Goal: Information Seeking & Learning: Find specific fact

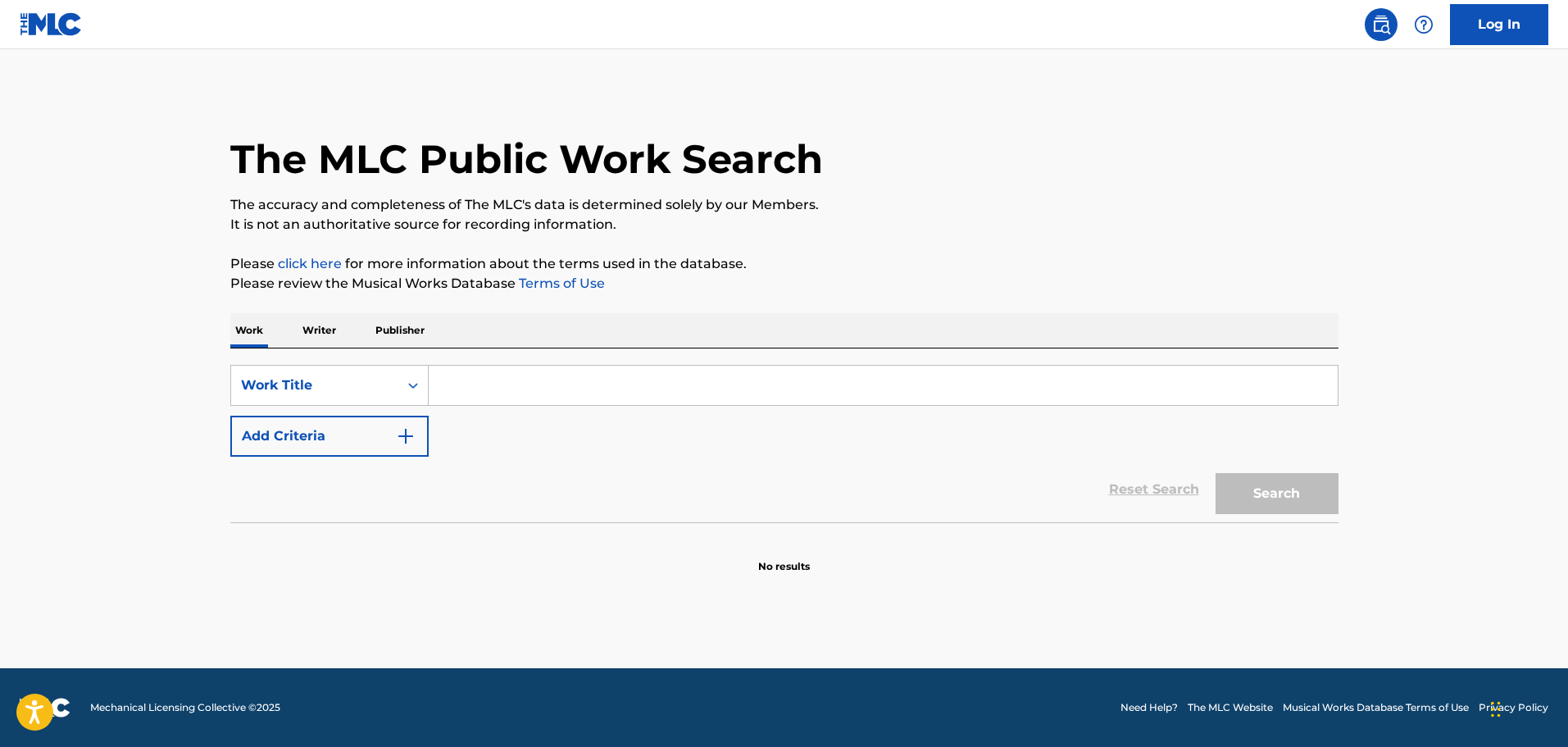
click at [611, 388] on input "Search Form" at bounding box center [883, 385] width 909 height 39
type input "V"
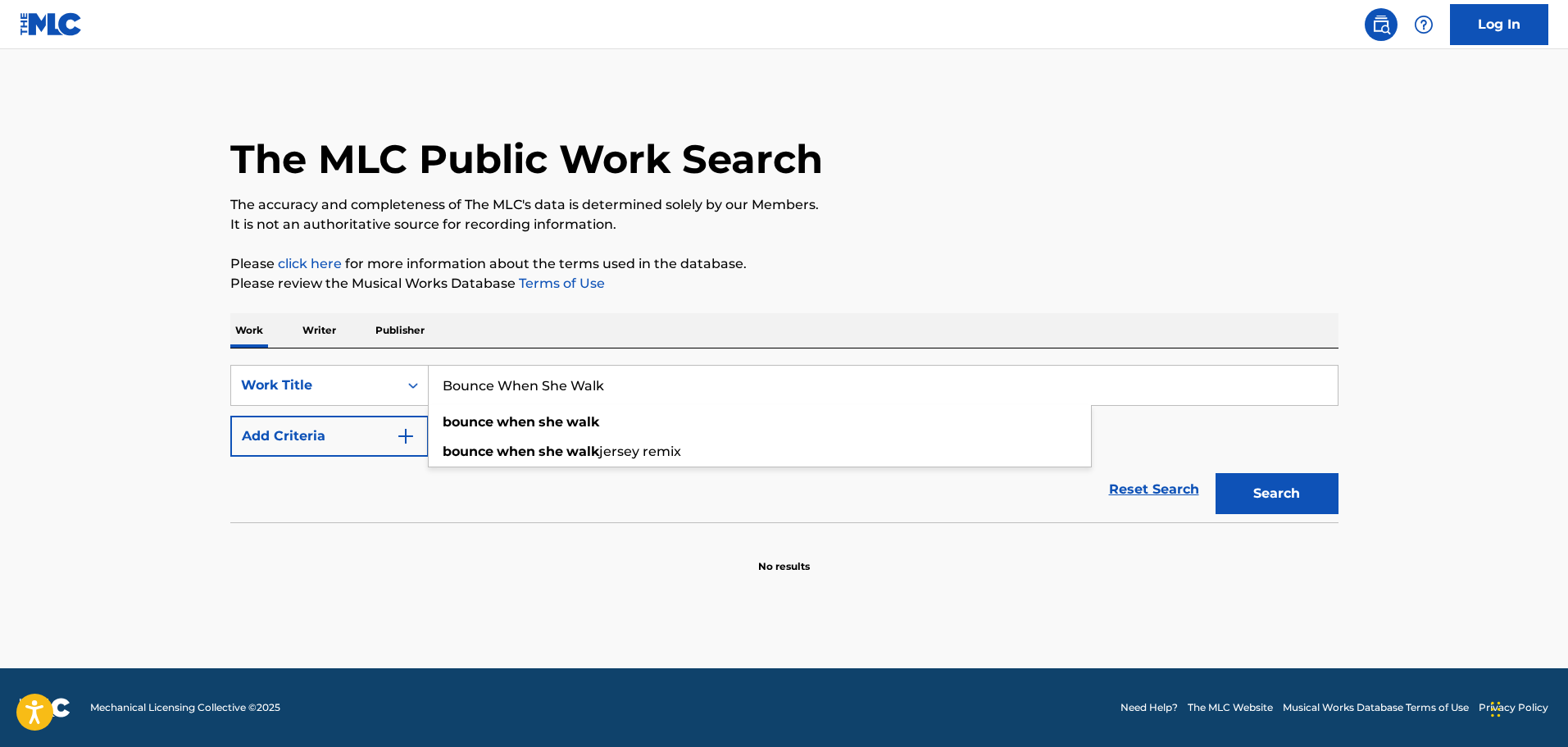
type input "Bounce When She Walk"
click at [1216, 473] on button "Search" at bounding box center [1277, 493] width 123 height 41
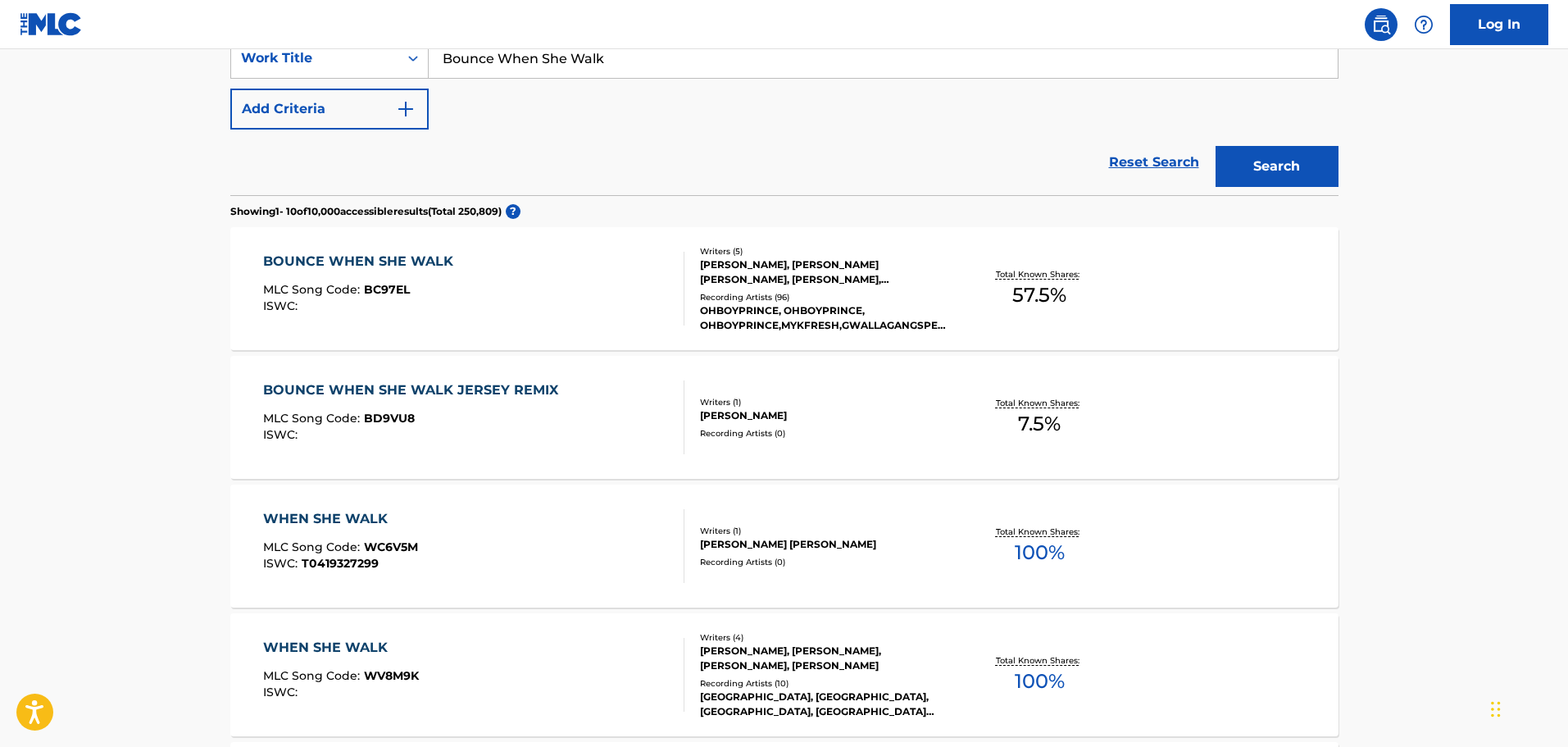
scroll to position [328, 0]
click at [625, 294] on div "BOUNCE WHEN SHE WALK MLC Song Code : BC97EL ISWC :" at bounding box center [474, 287] width 421 height 74
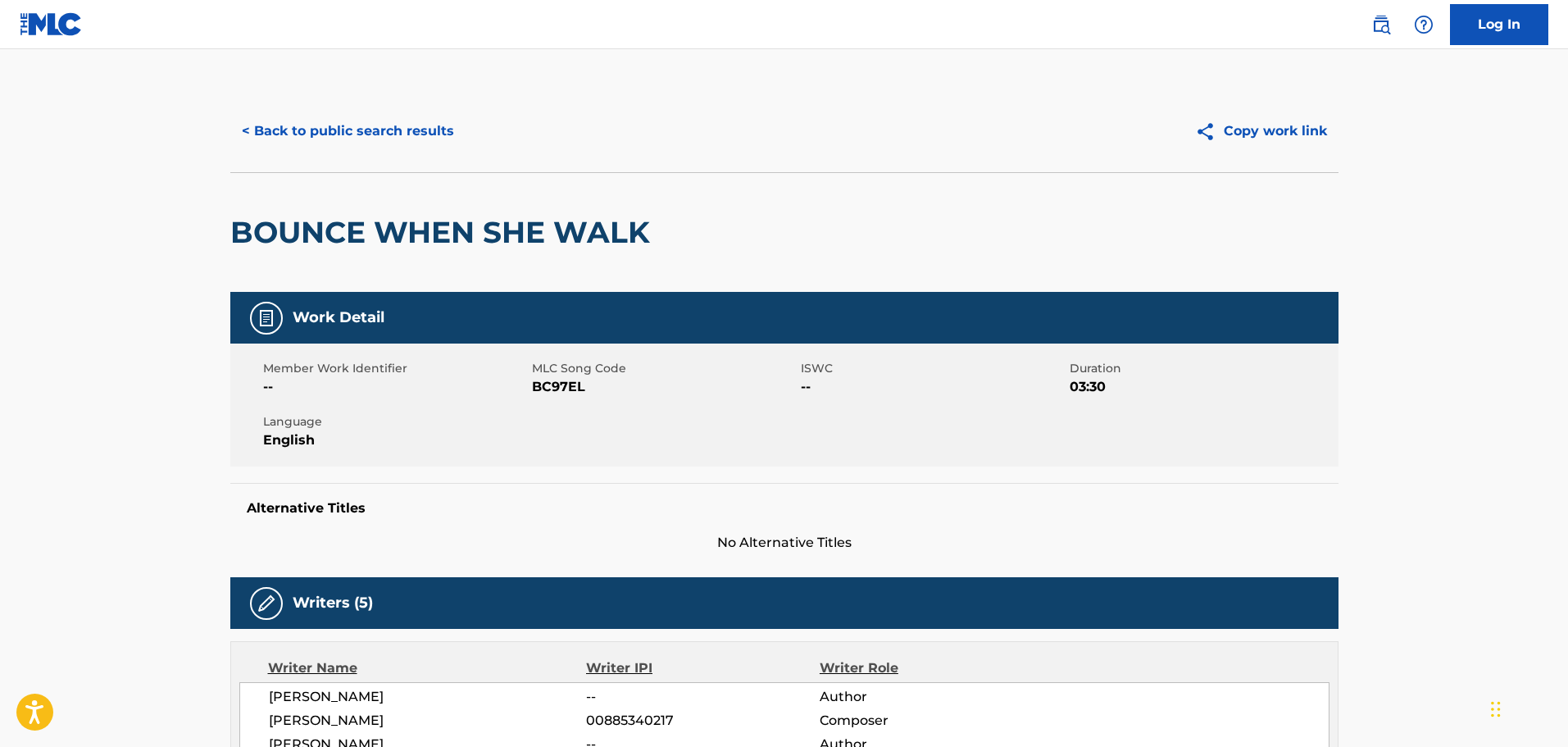
click at [316, 132] on button "< Back to public search results" at bounding box center [348, 131] width 235 height 41
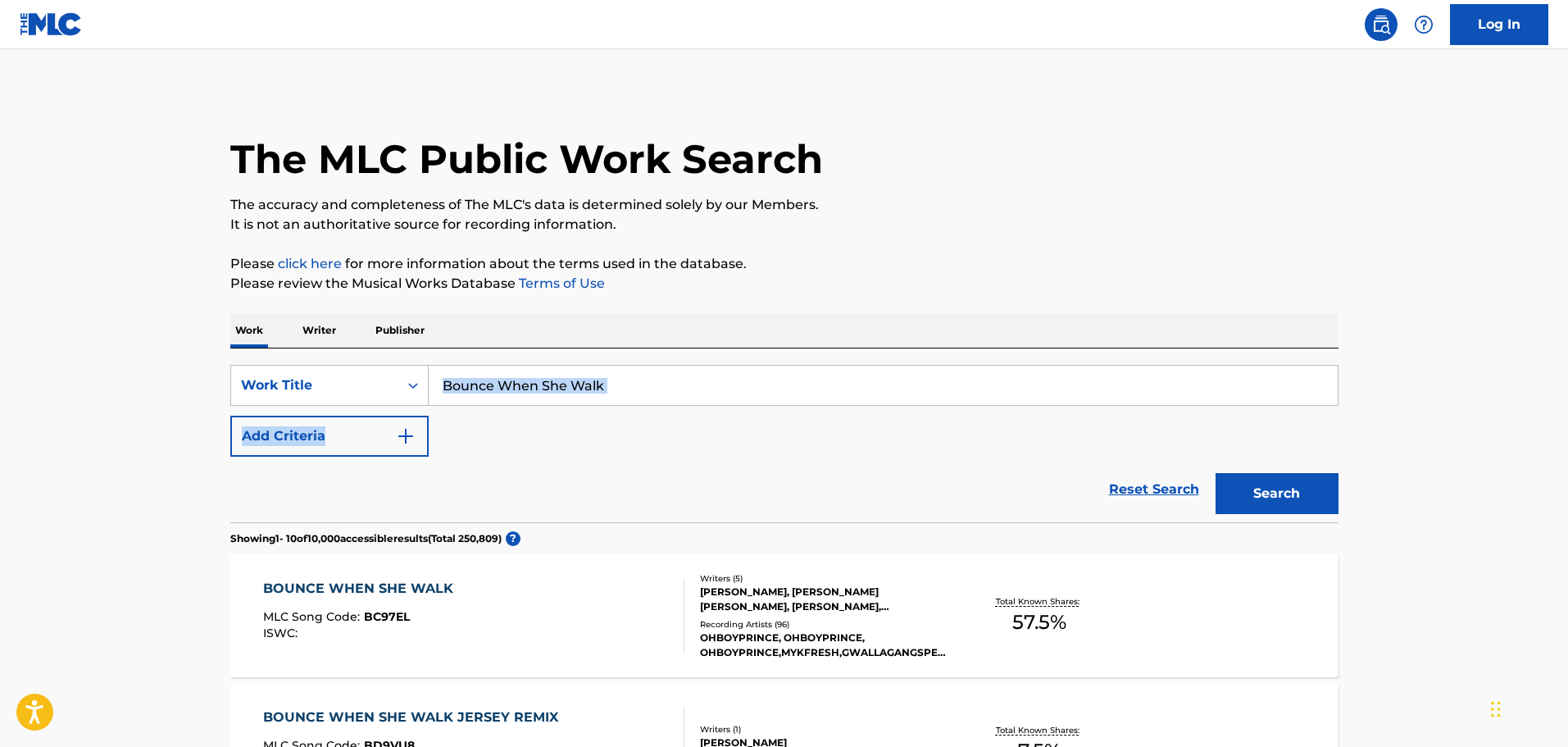
drag, startPoint x: 642, startPoint y: 412, endPoint x: 438, endPoint y: 371, distance: 208.1
click at [428, 373] on div "SearchWithCriteriace17c93e-7c48-4978-822b-47f65691780f Work Title Bounce When S…" at bounding box center [784, 410] width 1108 height 91
click at [665, 392] on input "Bounce When She Walk" at bounding box center [883, 385] width 909 height 39
drag, startPoint x: 715, startPoint y: 392, endPoint x: 418, endPoint y: 380, distance: 297.2
click at [418, 380] on div "SearchWithCriteriace17c93e-7c48-4978-822b-47f65691780f Work Title Bounce When S…" at bounding box center [784, 385] width 1108 height 41
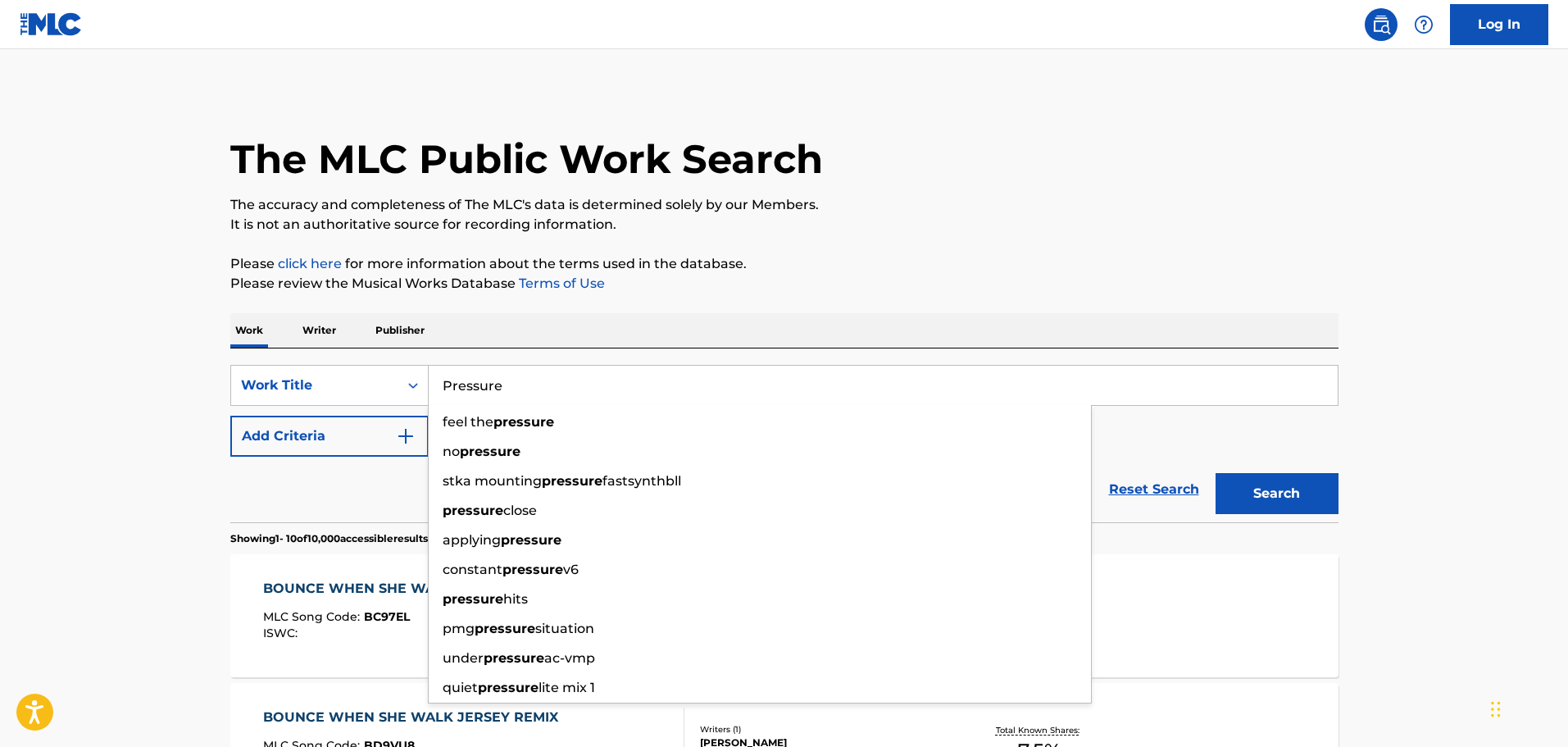
type input "Pressure"
click at [351, 438] on button "Add Criteria" at bounding box center [329, 436] width 199 height 41
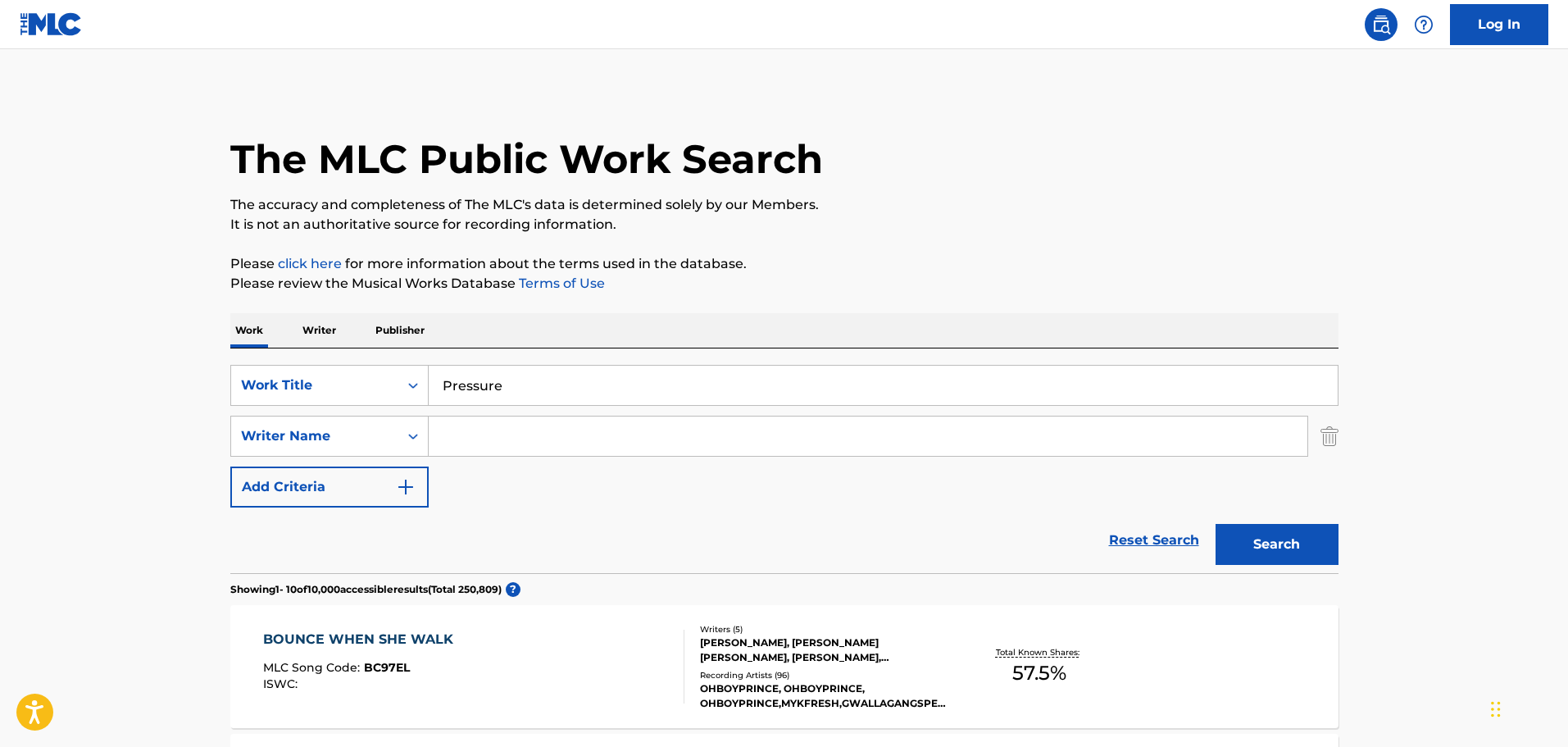
click at [520, 448] on input "Search Form" at bounding box center [868, 436] width 879 height 39
paste input "JeckerByrne"
type input "JeckerByrne"
click at [1216, 524] on button "Search" at bounding box center [1277, 545] width 123 height 41
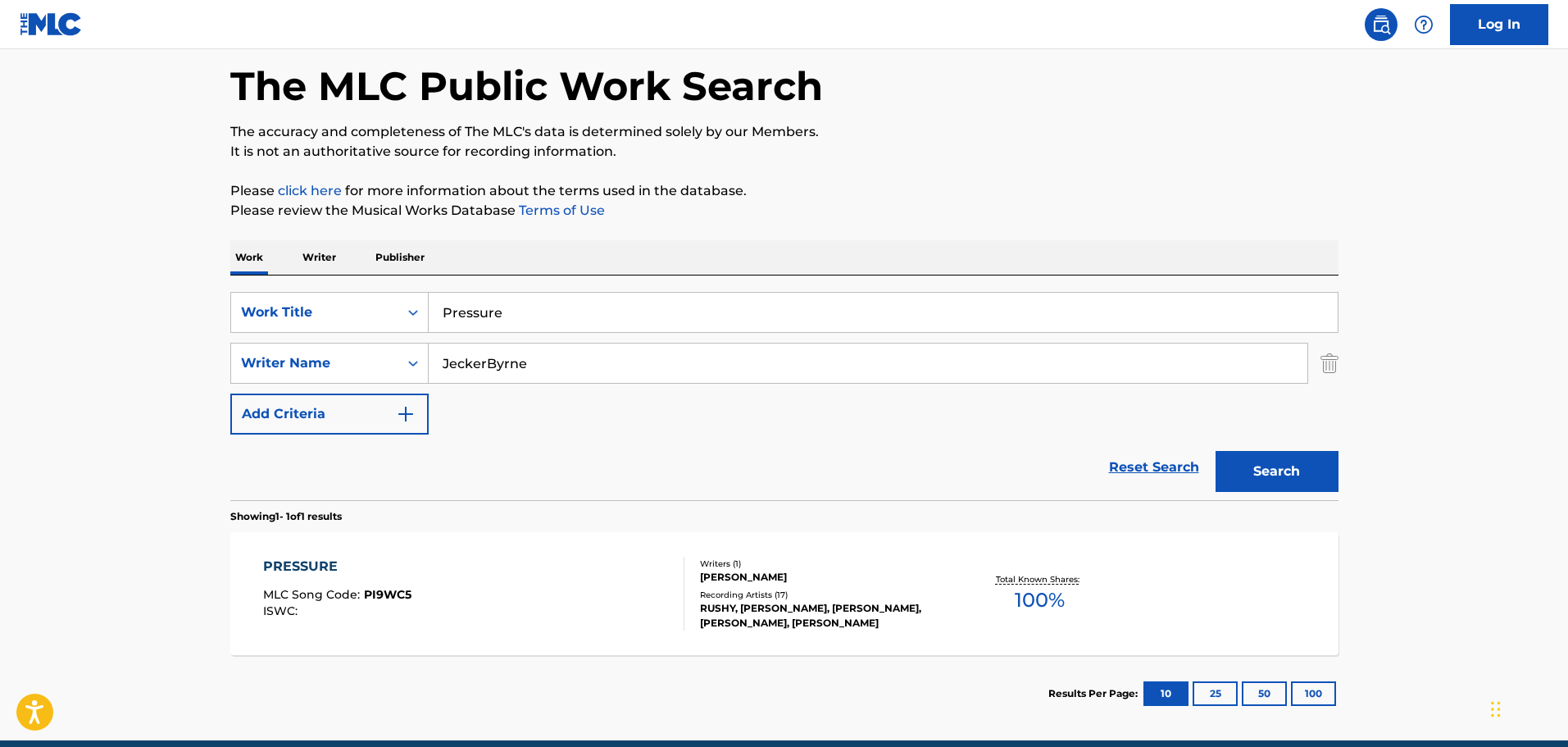
scroll to position [145, 0]
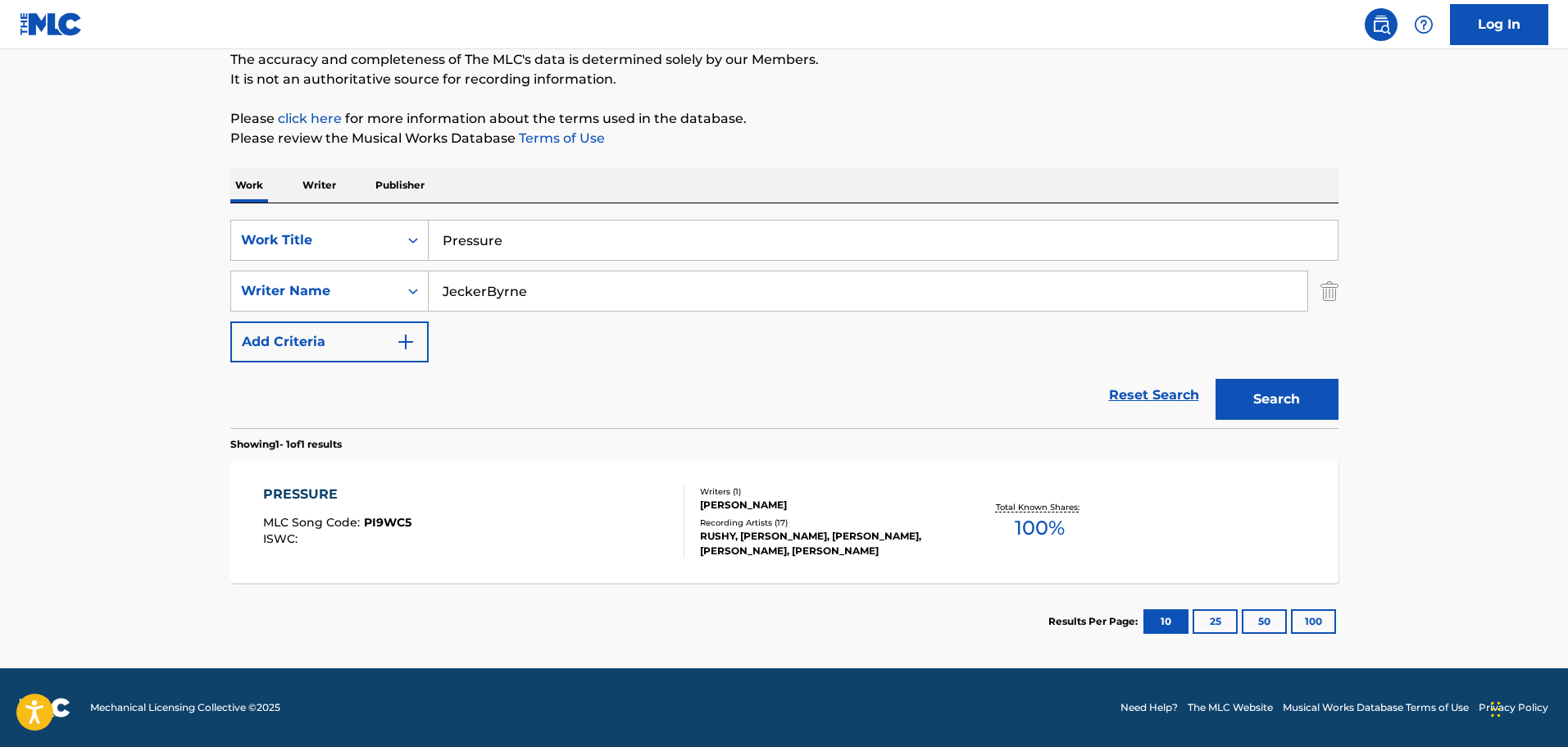
click at [652, 541] on div "PRESSURE MLC Song Code : PI9WC5 ISWC :" at bounding box center [474, 521] width 421 height 74
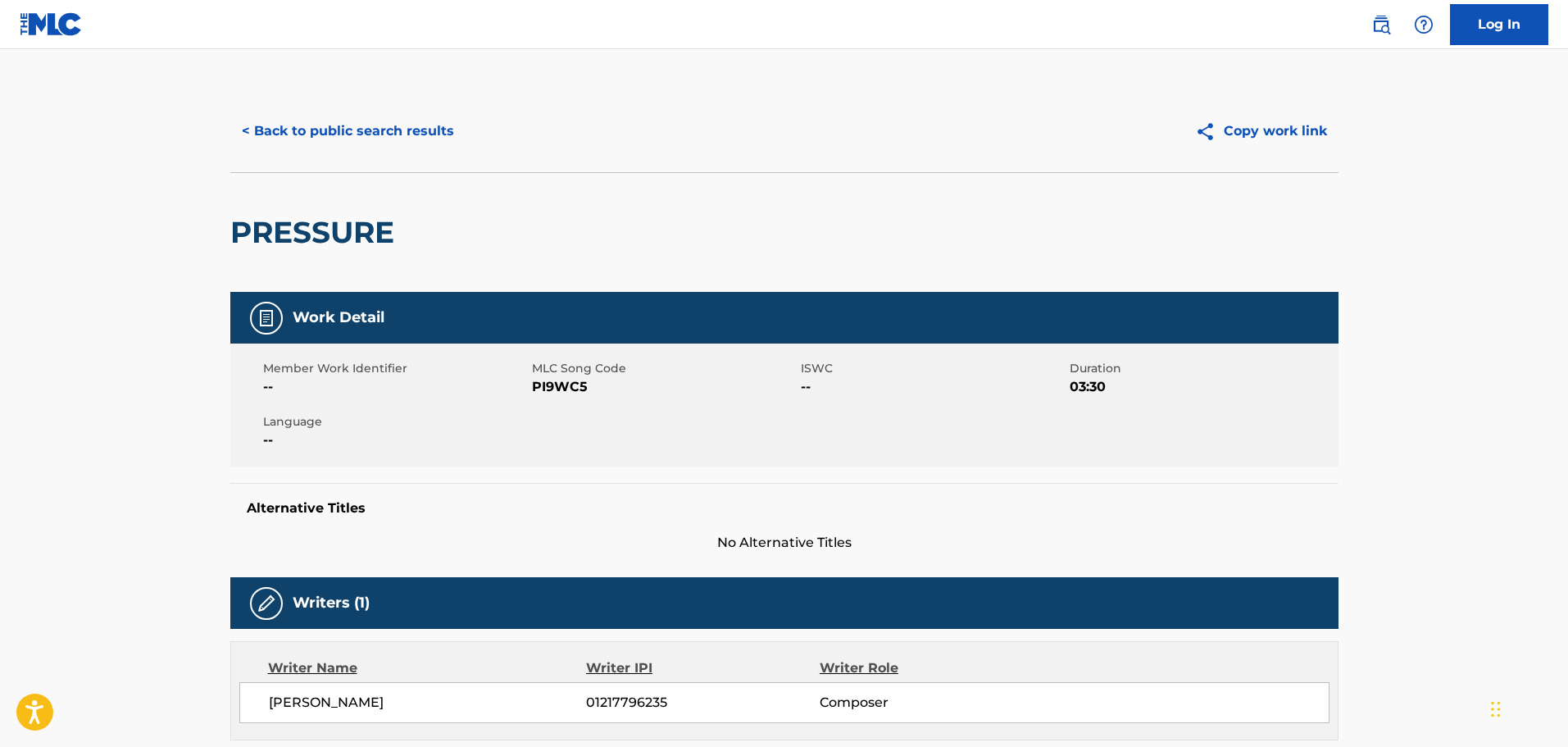
click at [371, 139] on button "< Back to public search results" at bounding box center [348, 131] width 235 height 41
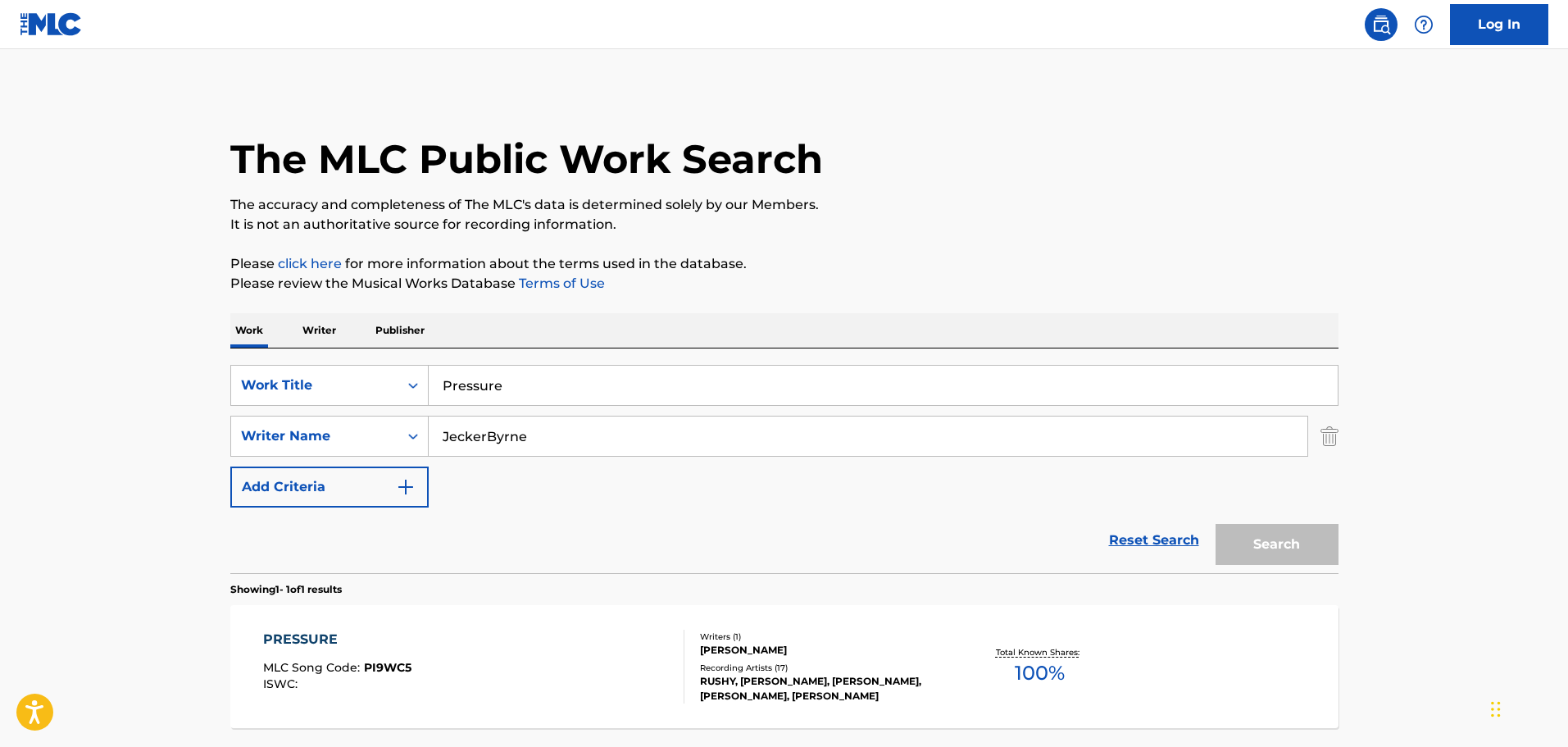
scroll to position [51, 0]
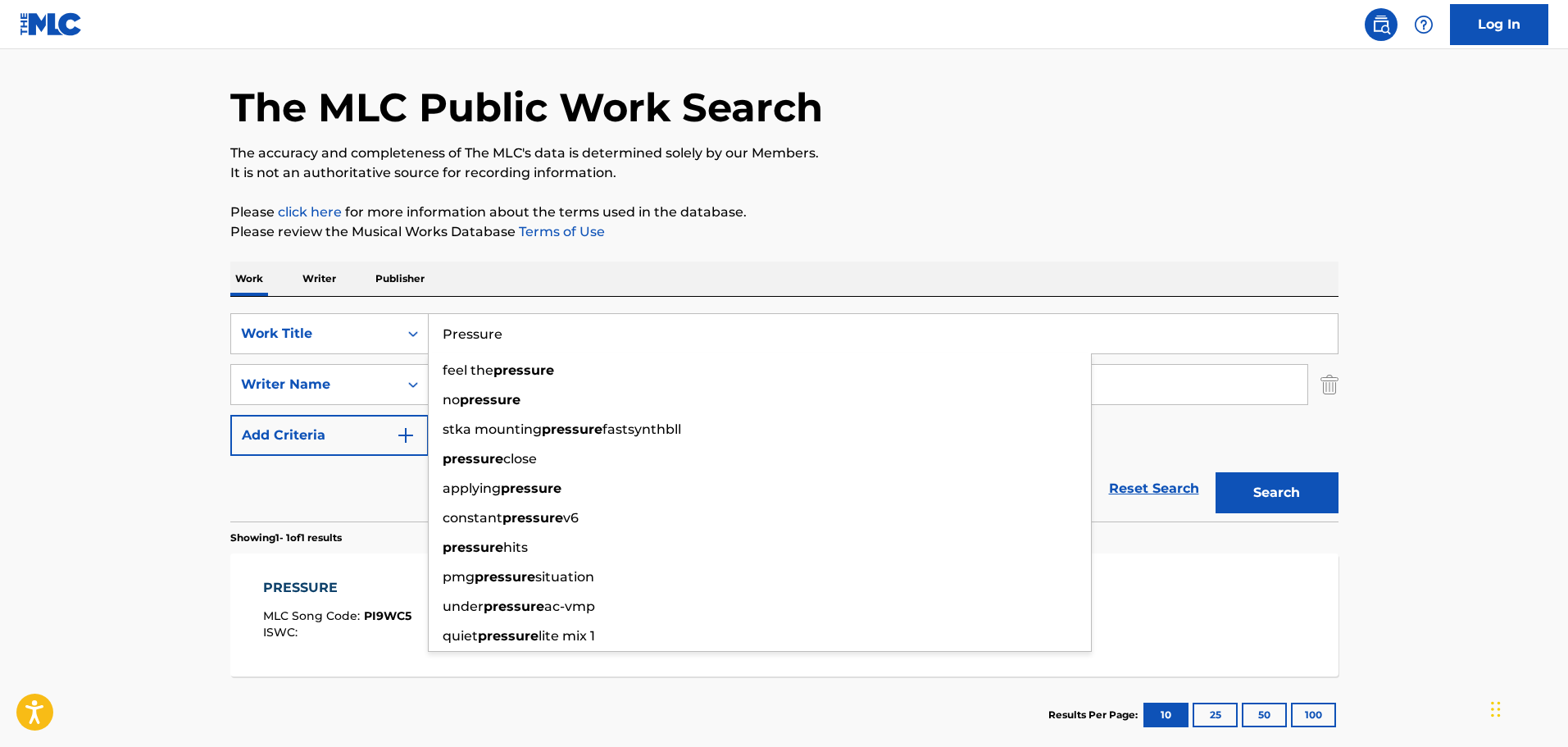
drag, startPoint x: 601, startPoint y: 353, endPoint x: 443, endPoint y: 330, distance: 159.7
click at [443, 330] on input "Pressure" at bounding box center [883, 334] width 909 height 39
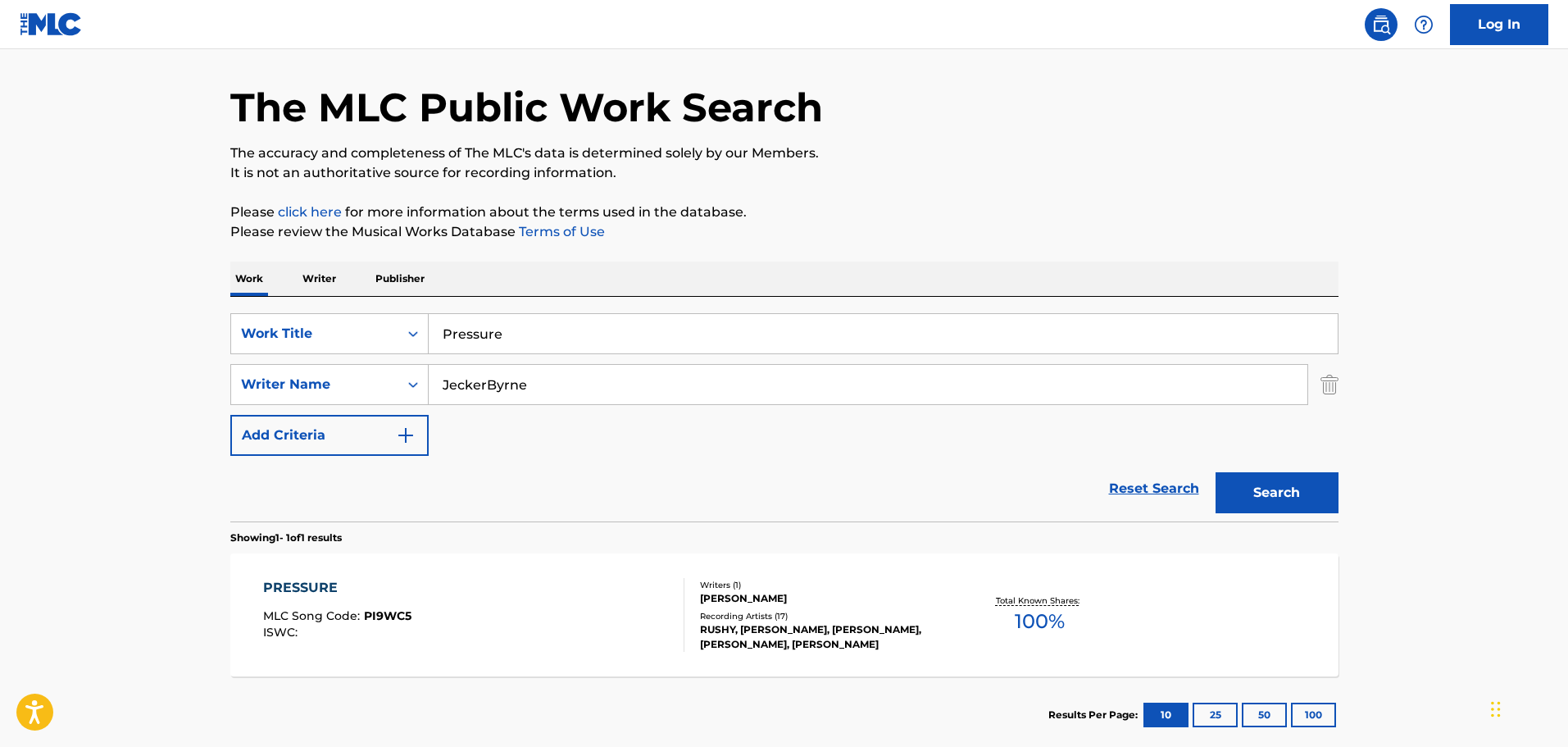
click at [296, 478] on div "Reset Search Search" at bounding box center [784, 489] width 1108 height 65
click at [1117, 487] on link "Reset Search" at bounding box center [1154, 489] width 106 height 36
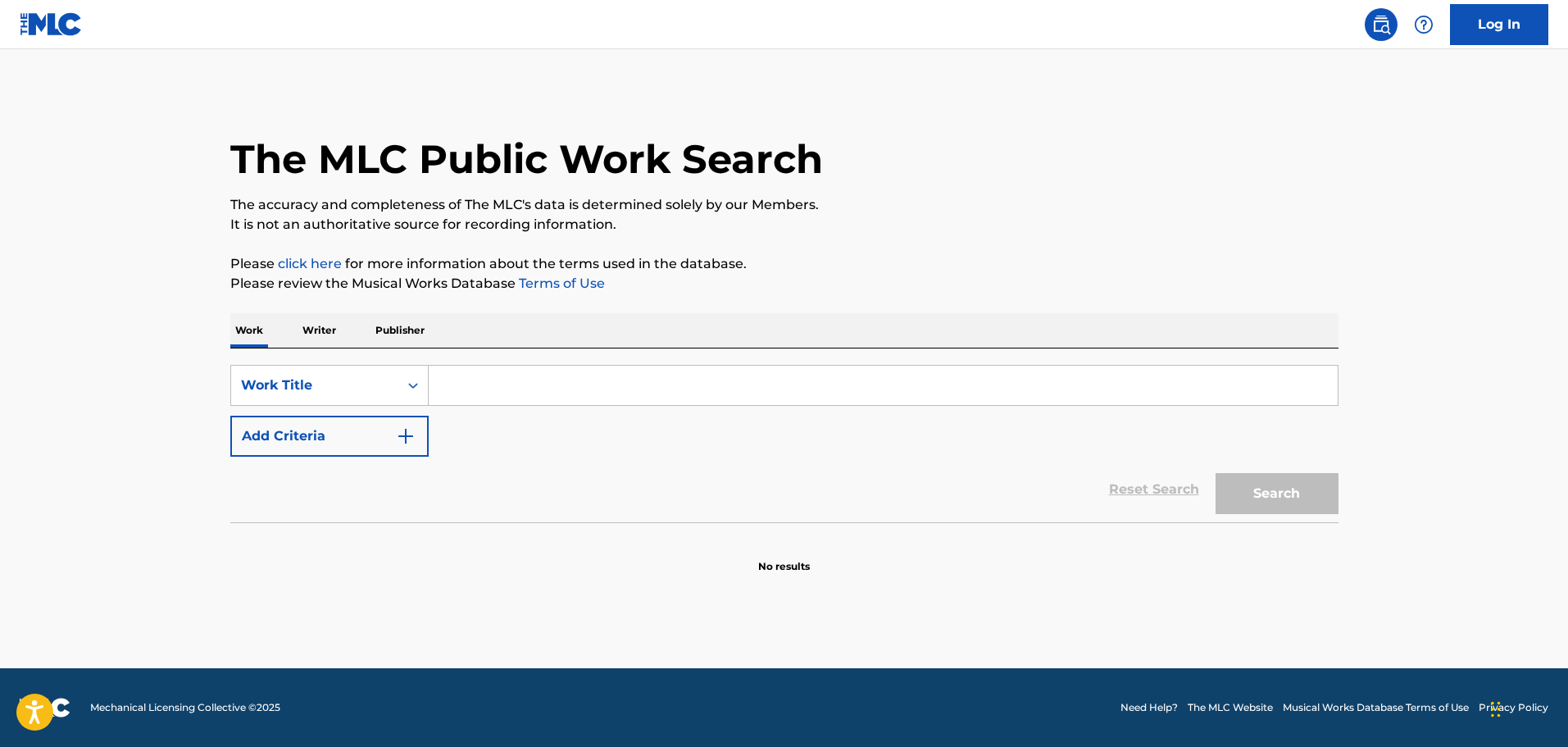
scroll to position [0, 0]
click at [467, 387] on input "Search Form" at bounding box center [883, 385] width 909 height 39
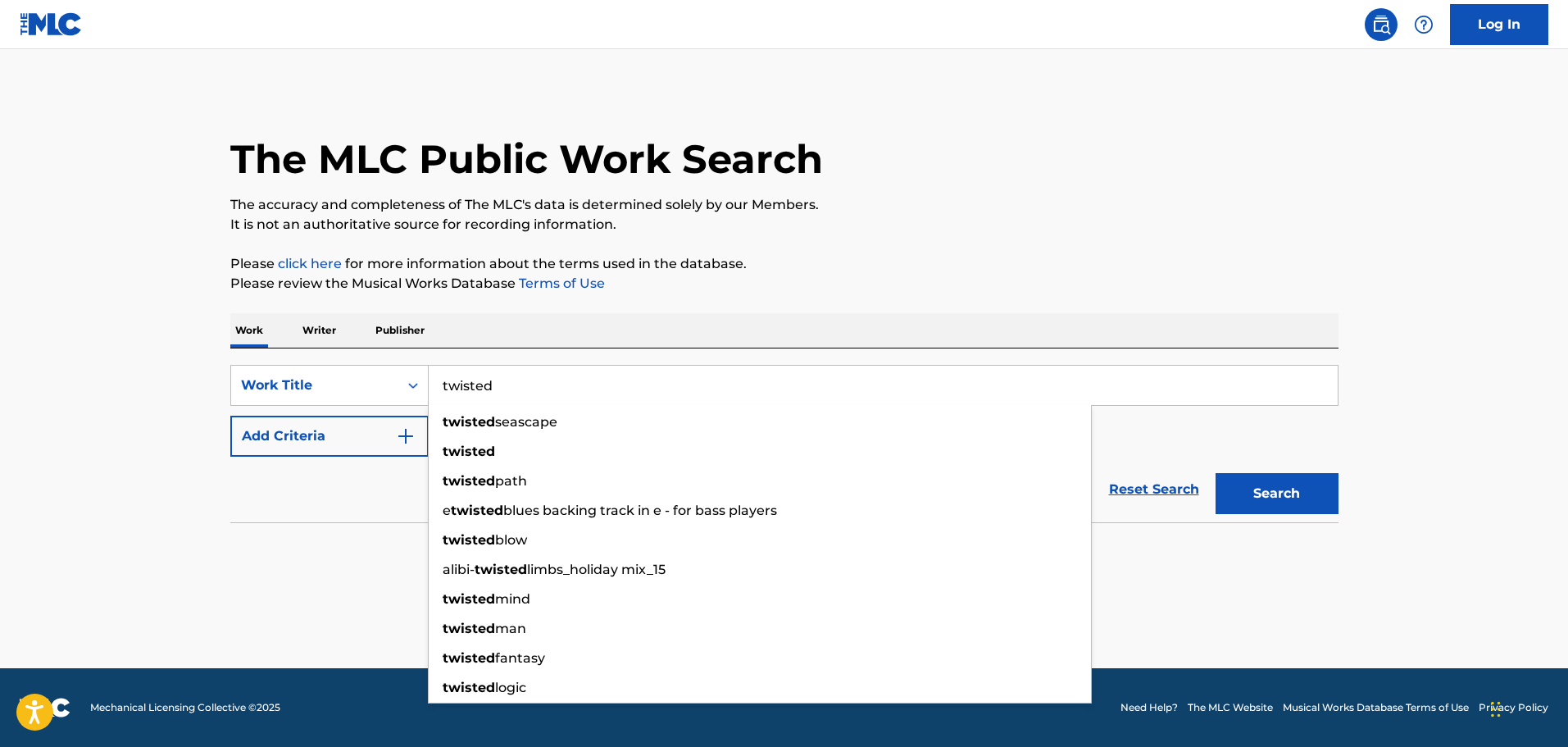
type input "twisted"
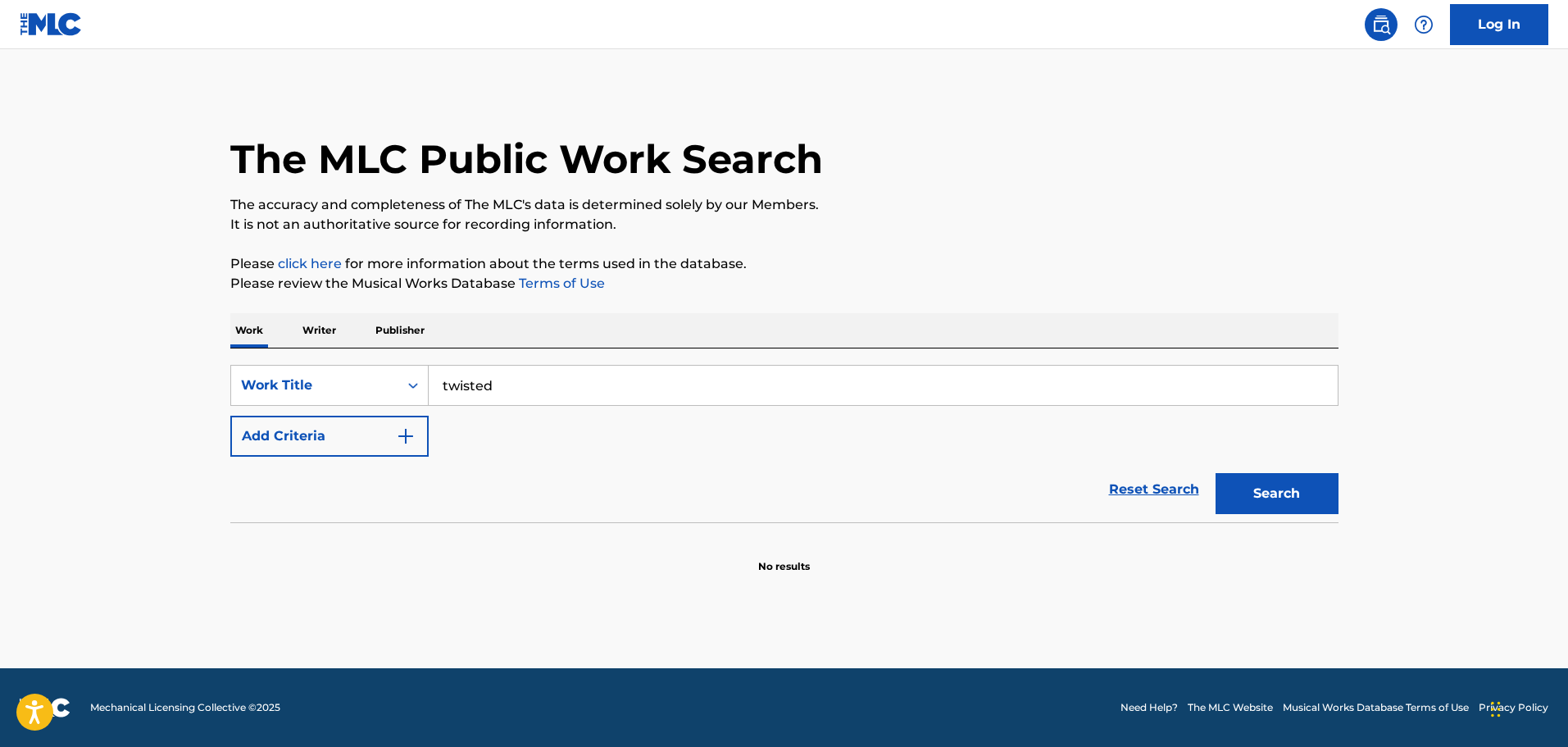
click at [337, 439] on button "Add Criteria" at bounding box center [329, 436] width 199 height 41
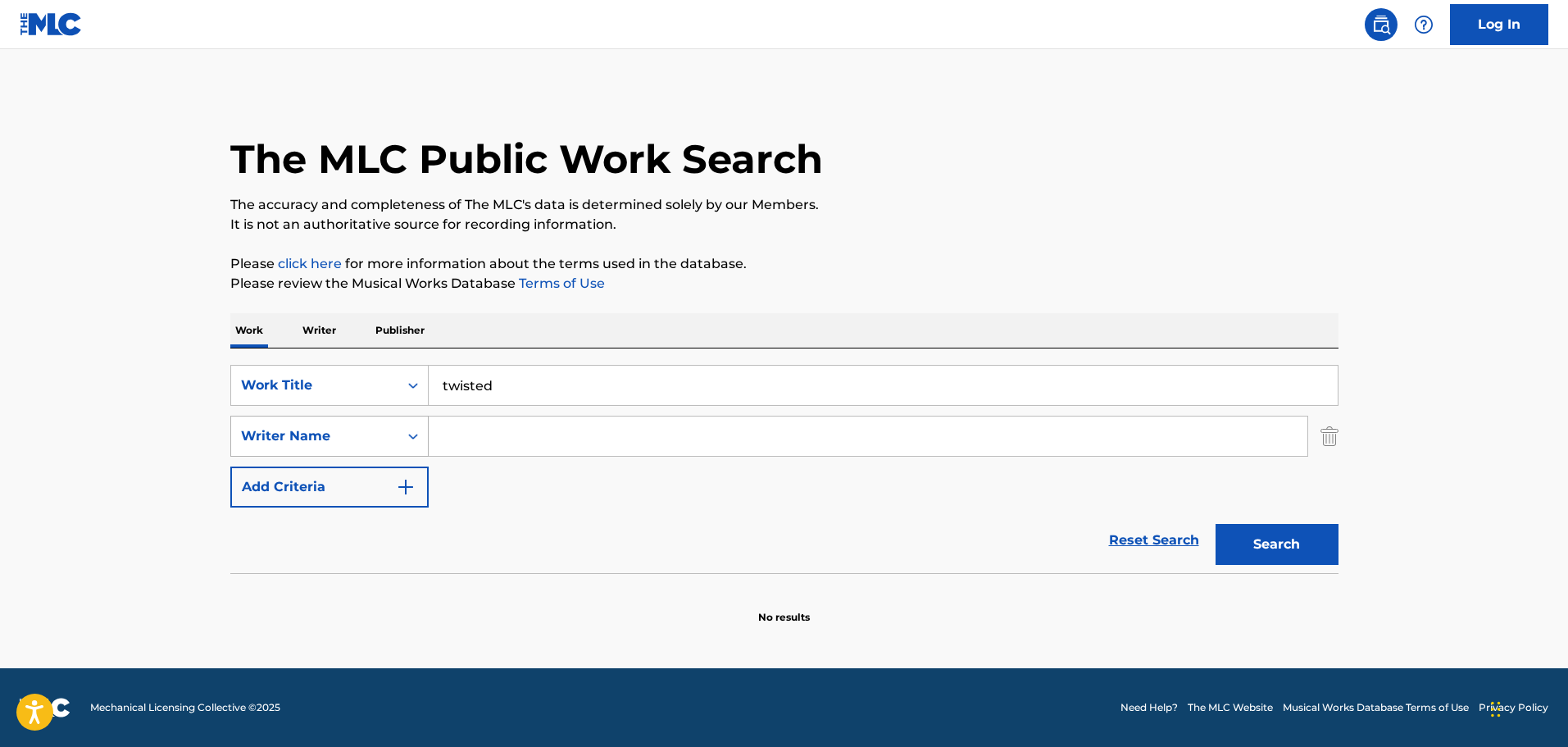
click at [388, 430] on div "Writer Name" at bounding box center [315, 436] width 147 height 20
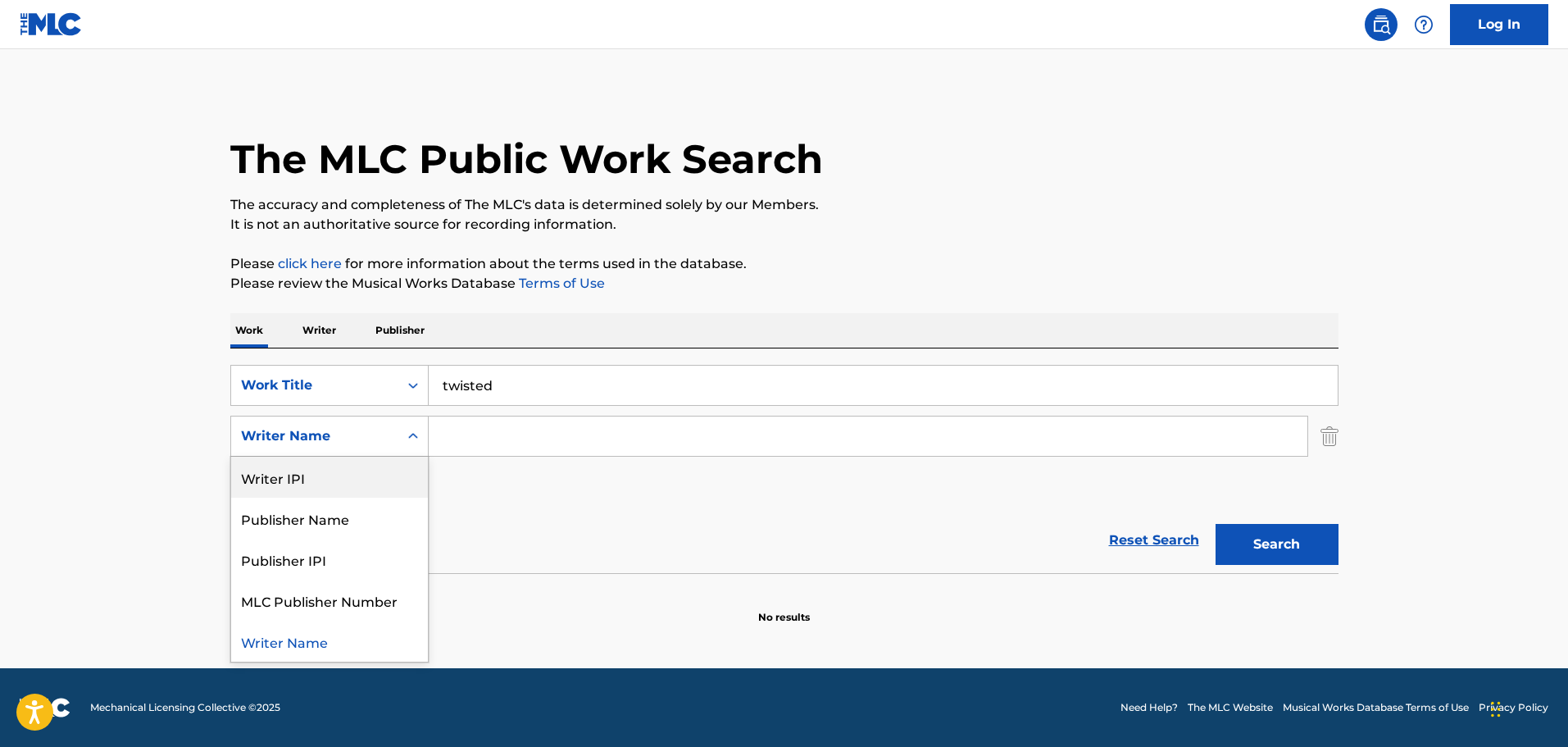
click at [299, 475] on div "Writer IPI" at bounding box center [329, 477] width 197 height 41
click at [338, 442] on div "Writer IPI" at bounding box center [315, 436] width 147 height 20
click at [313, 470] on div "Writer Name" at bounding box center [329, 477] width 197 height 41
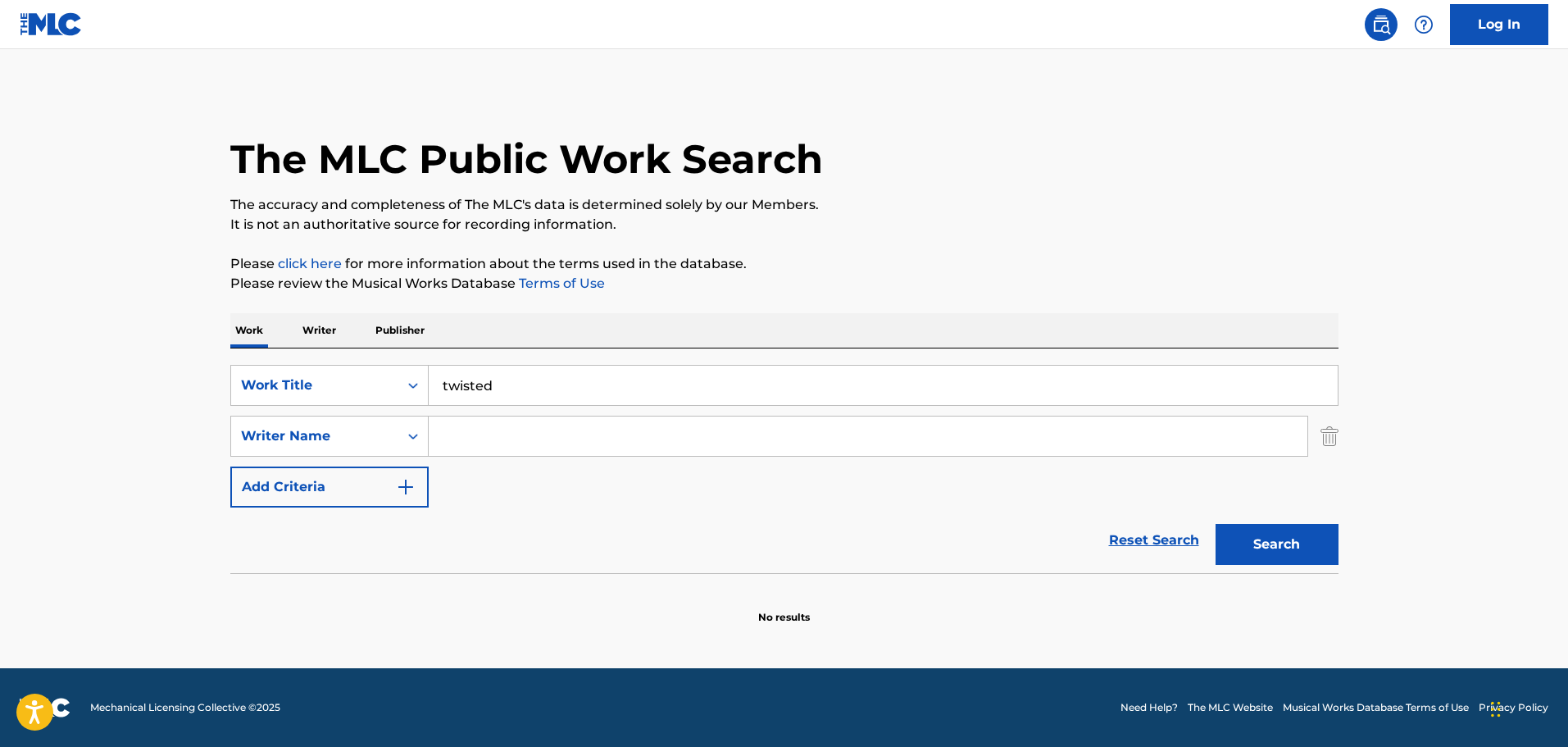
click at [488, 447] on input "Search Form" at bounding box center [868, 436] width 879 height 39
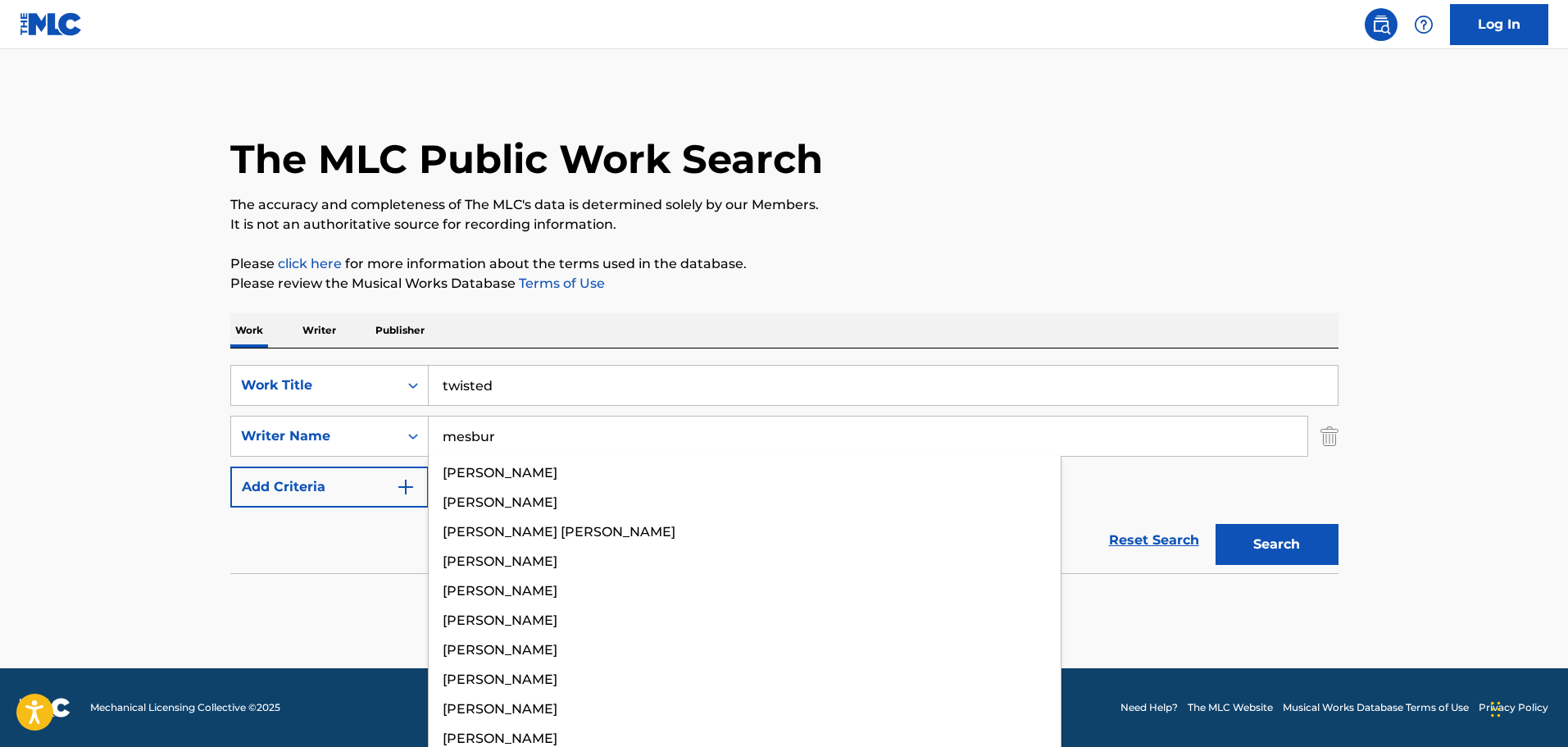
type input "mesbur"
click at [1216, 524] on button "Search" at bounding box center [1277, 545] width 123 height 41
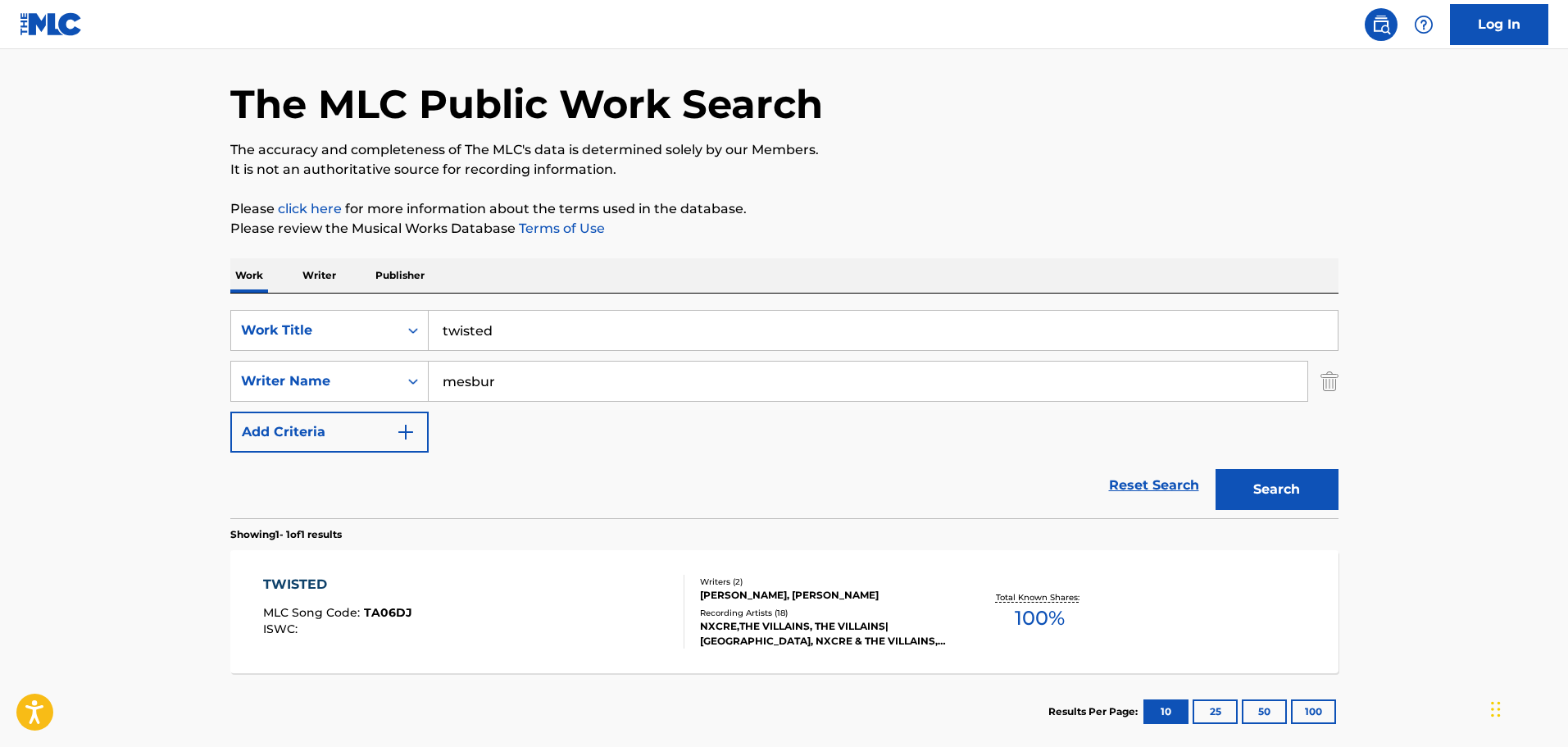
scroll to position [82, 0]
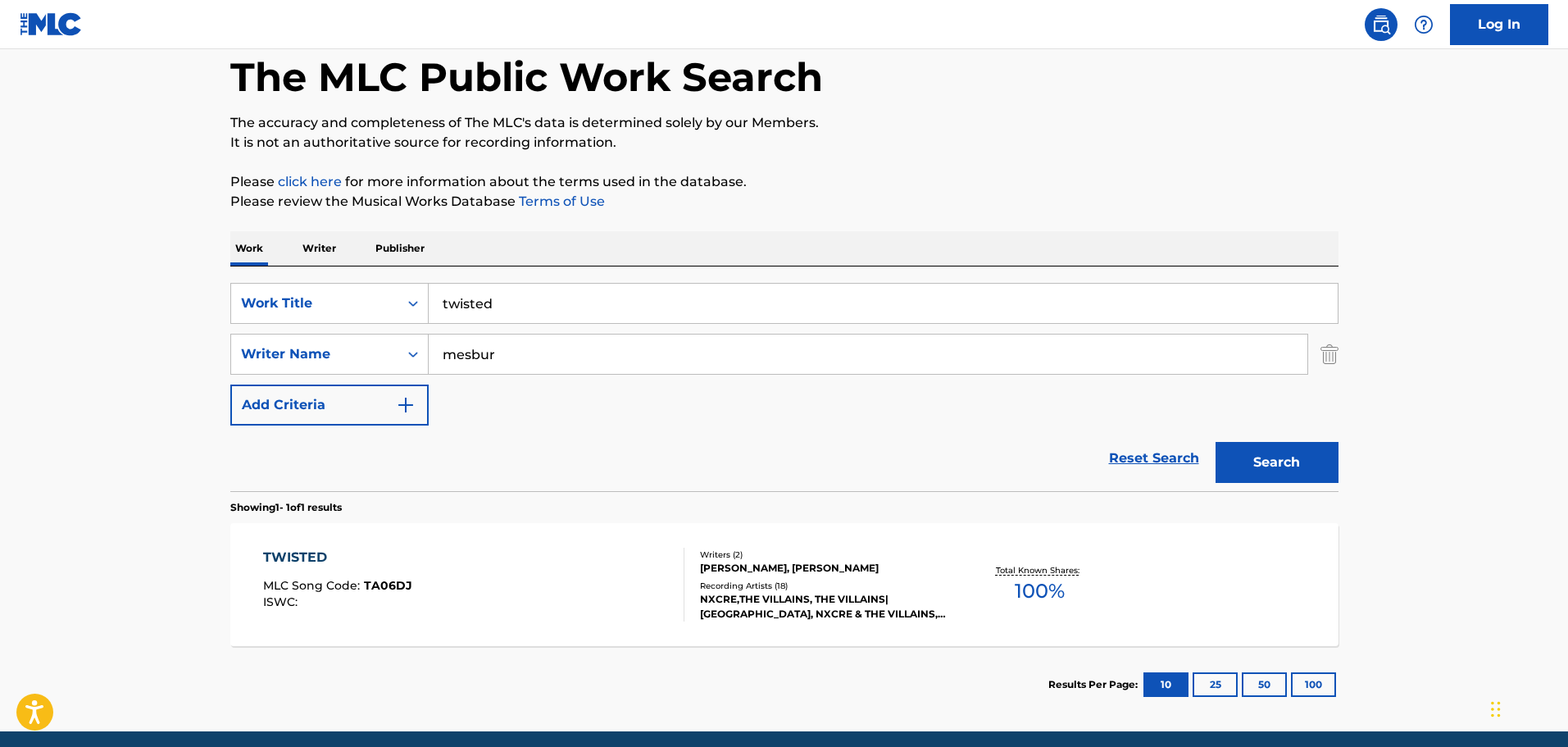
click at [536, 579] on div "TWISTED MLC Song Code : TA06DJ ISWC :" at bounding box center [474, 584] width 421 height 74
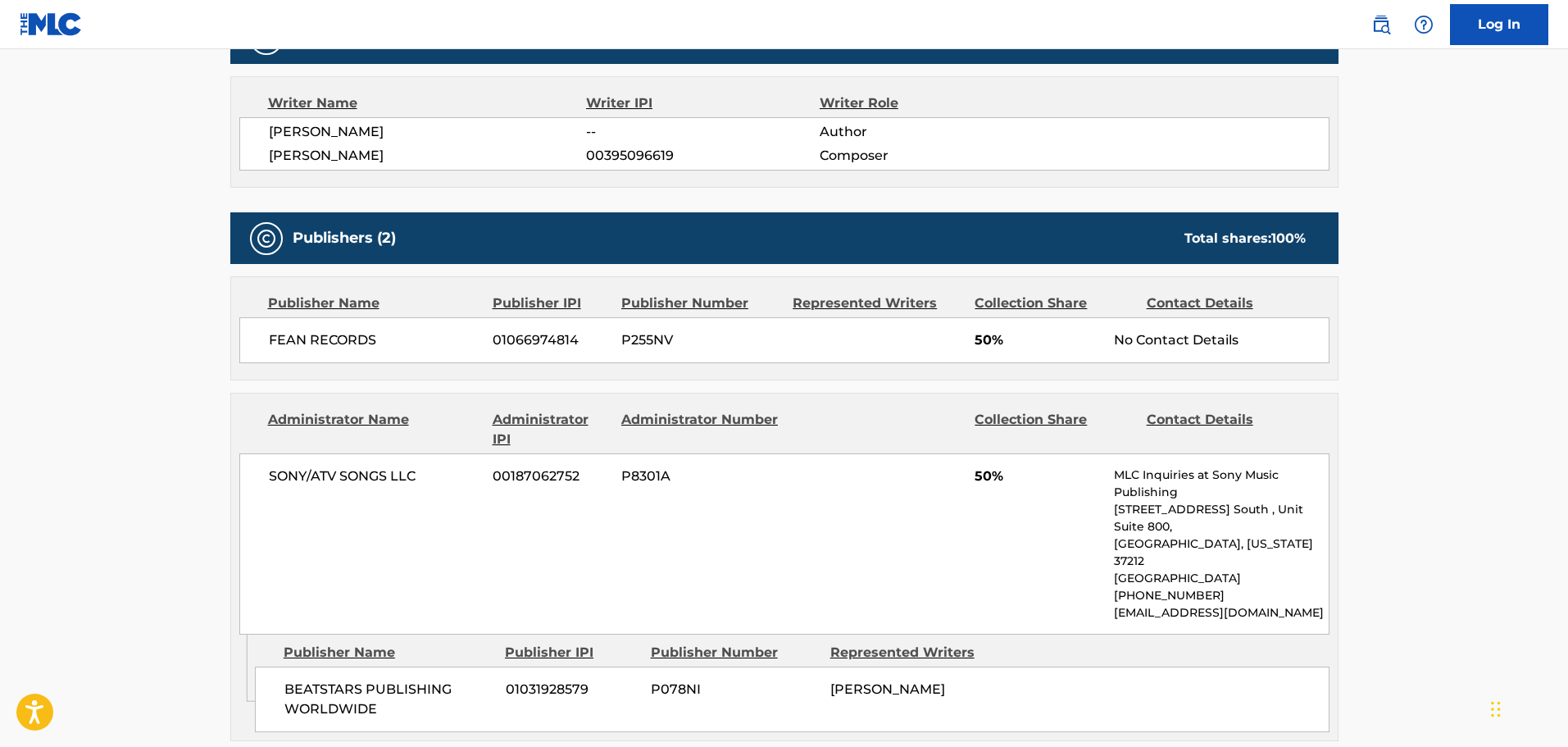
scroll to position [574, 0]
